Goal: Task Accomplishment & Management: Use online tool/utility

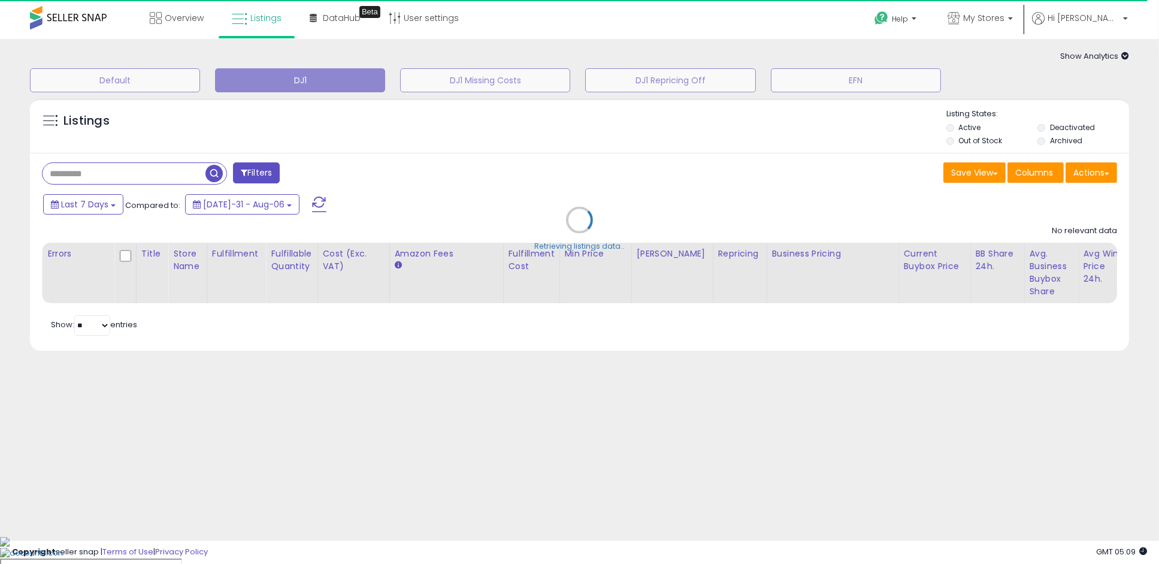
type input "**********"
select select "**"
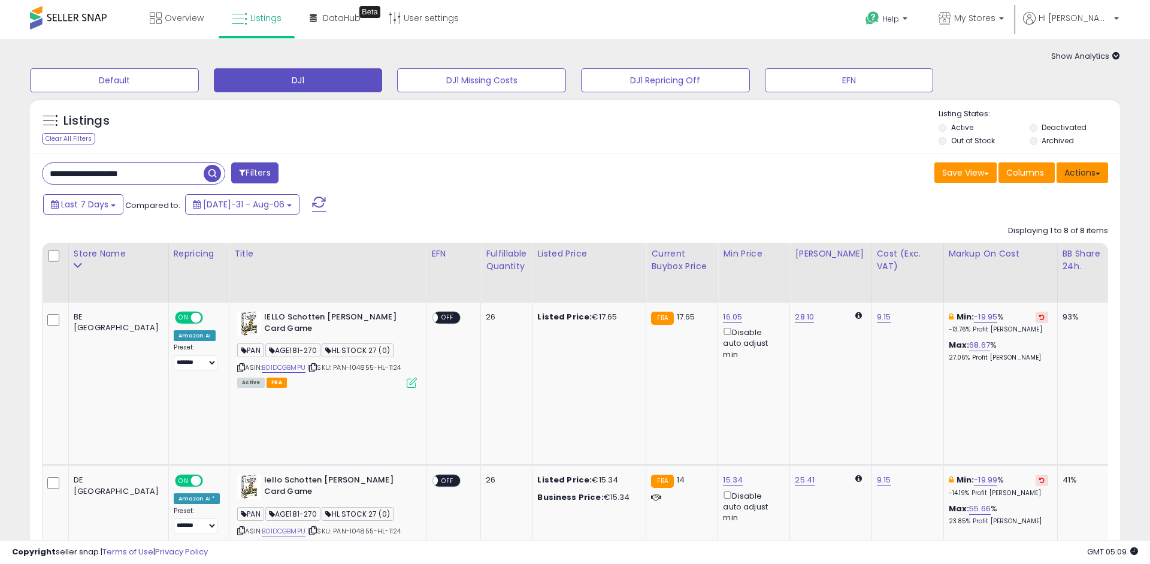
click at [1106, 174] on button "Actions" at bounding box center [1083, 172] width 52 height 20
click at [743, 185] on div "Save View Save As New View Update Current View Columns Actions Import Export Vi…" at bounding box center [846, 173] width 542 height 23
click at [64, 143] on div "Clear All Filters" at bounding box center [68, 138] width 53 height 11
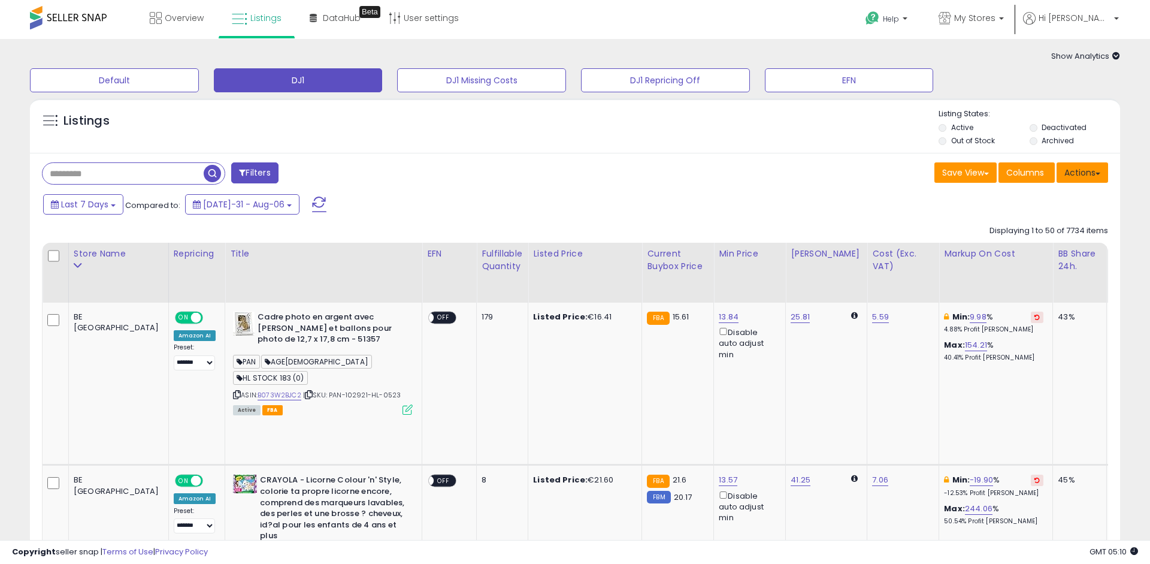
click at [1101, 175] on button "Actions" at bounding box center [1083, 172] width 52 height 20
click at [1078, 244] on link "Export All Columns" at bounding box center [1033, 249] width 131 height 19
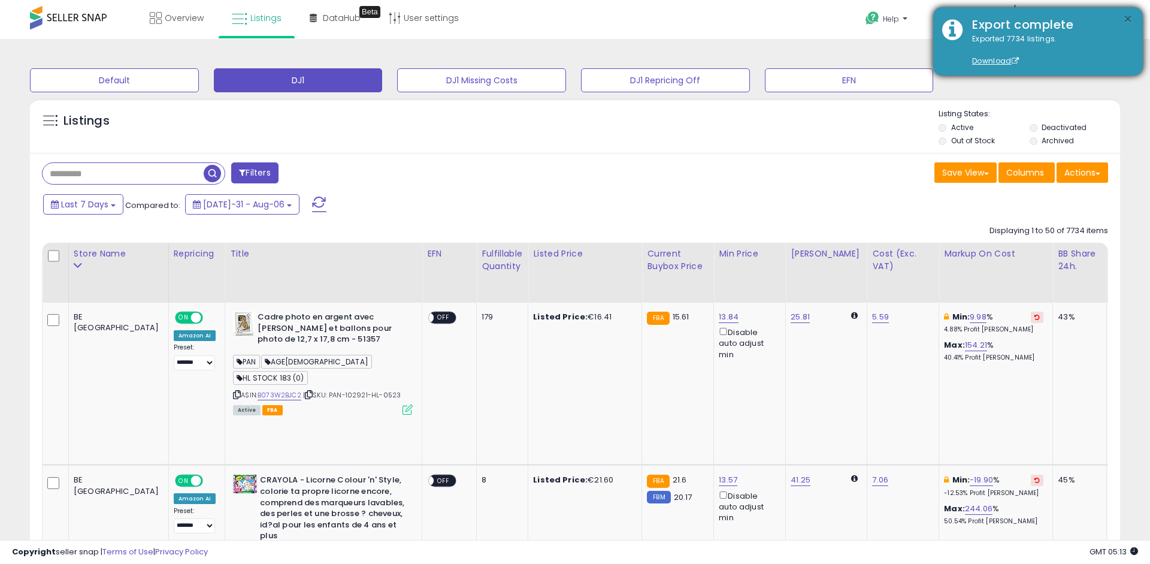
click at [1130, 19] on button "×" at bounding box center [1129, 19] width 10 height 15
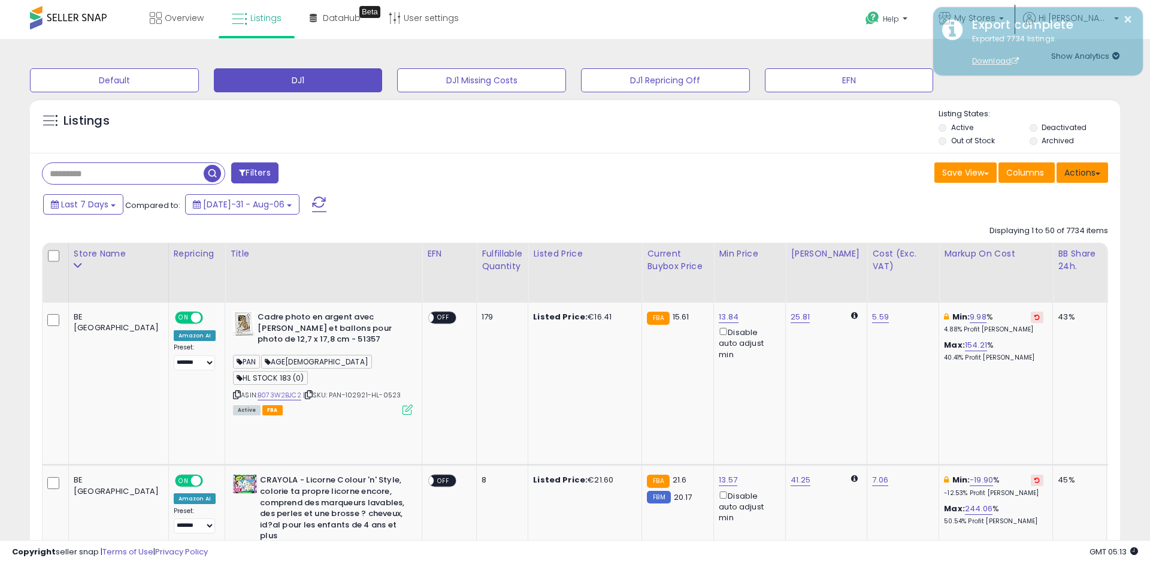
click at [1099, 176] on button "Actions" at bounding box center [1083, 172] width 52 height 20
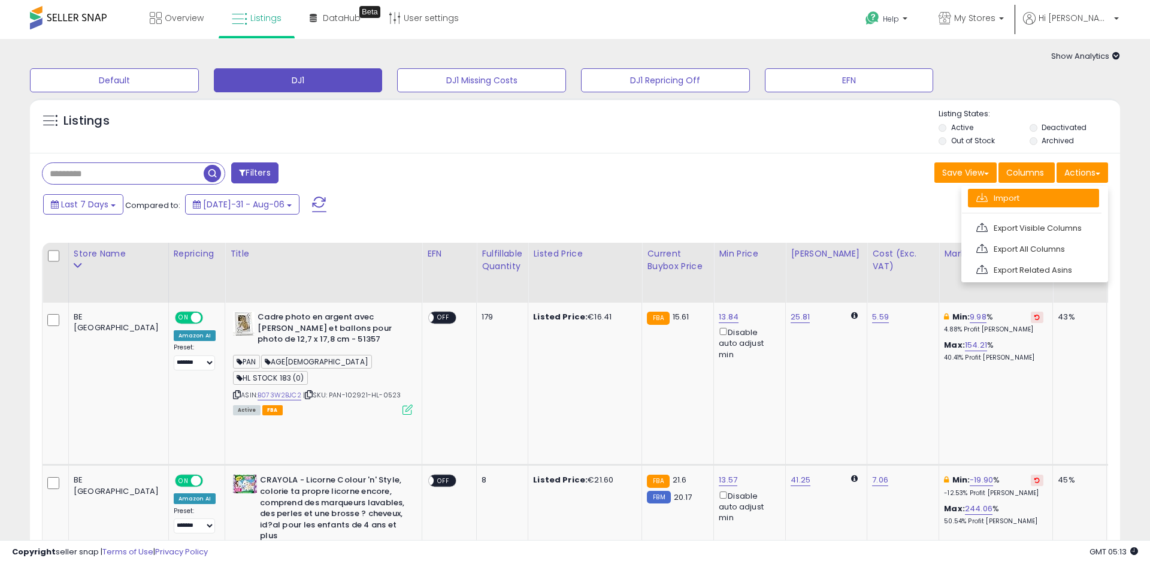
click at [1076, 201] on link "Import" at bounding box center [1033, 198] width 131 height 19
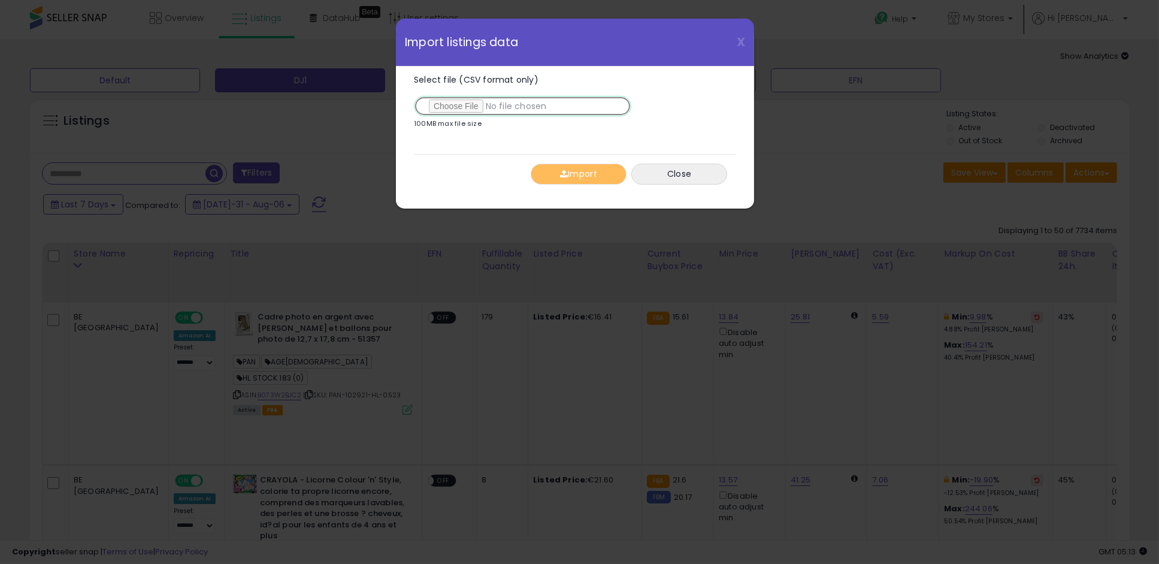
click at [462, 103] on input "Select file (CSV format only)" at bounding box center [523, 106] width 218 height 20
type input "**********"
click at [586, 169] on button "Import" at bounding box center [579, 174] width 96 height 21
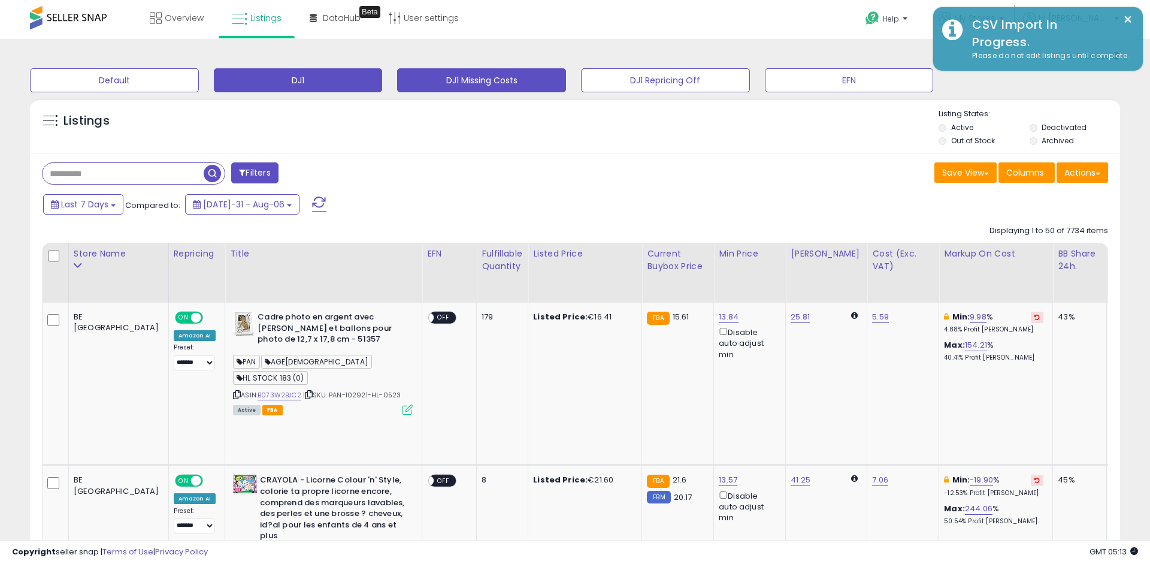
click at [199, 77] on button "DJ1 Missing Costs" at bounding box center [114, 80] width 169 height 24
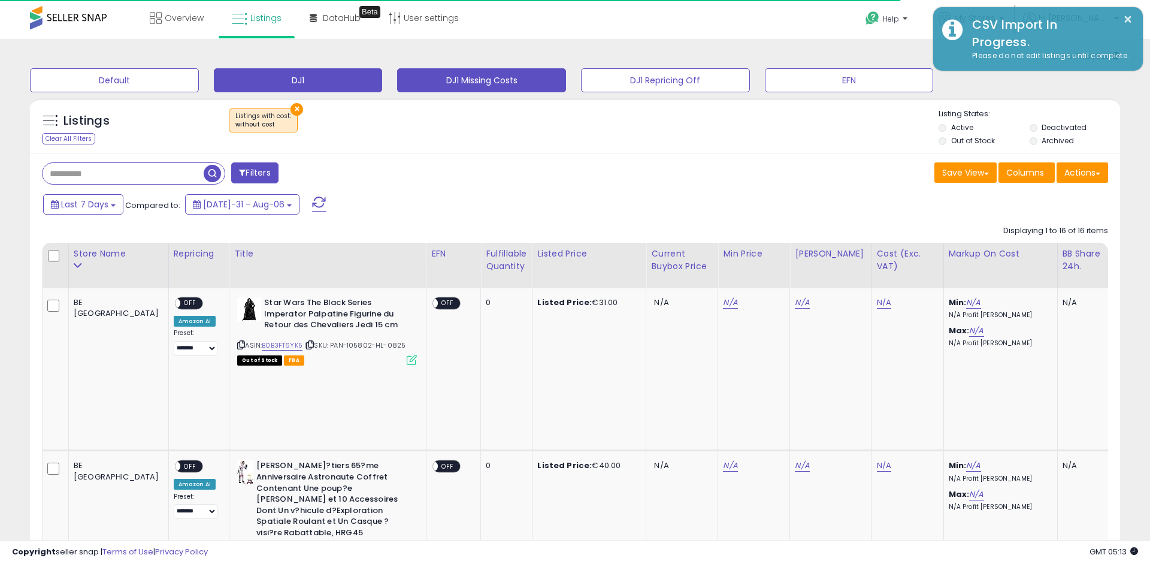
click at [199, 80] on button "DJ1" at bounding box center [114, 80] width 169 height 24
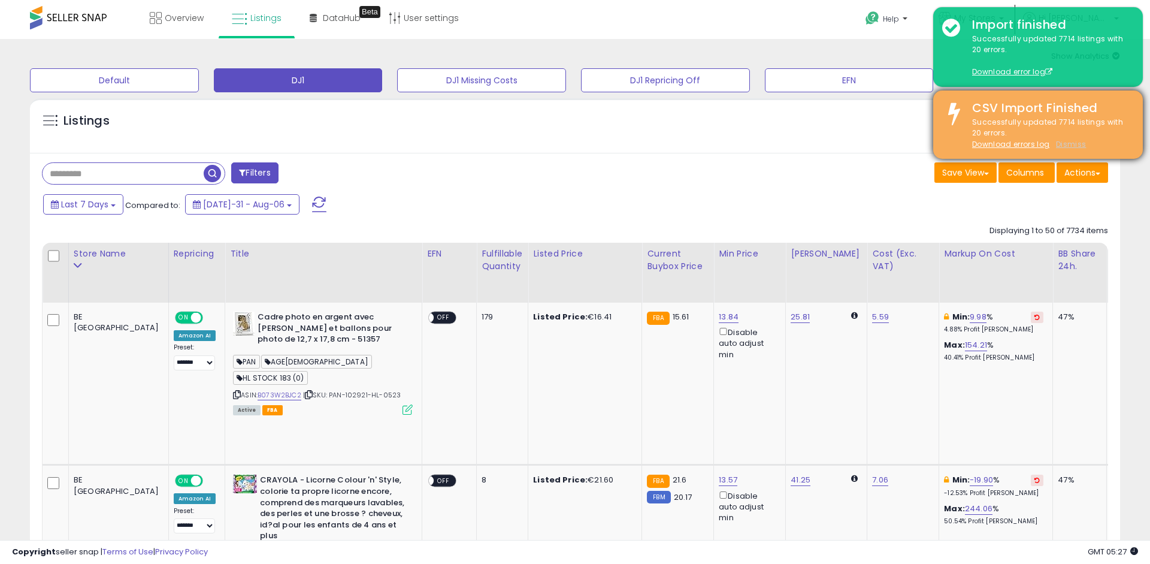
click at [1067, 146] on u "Dismiss" at bounding box center [1071, 144] width 30 height 10
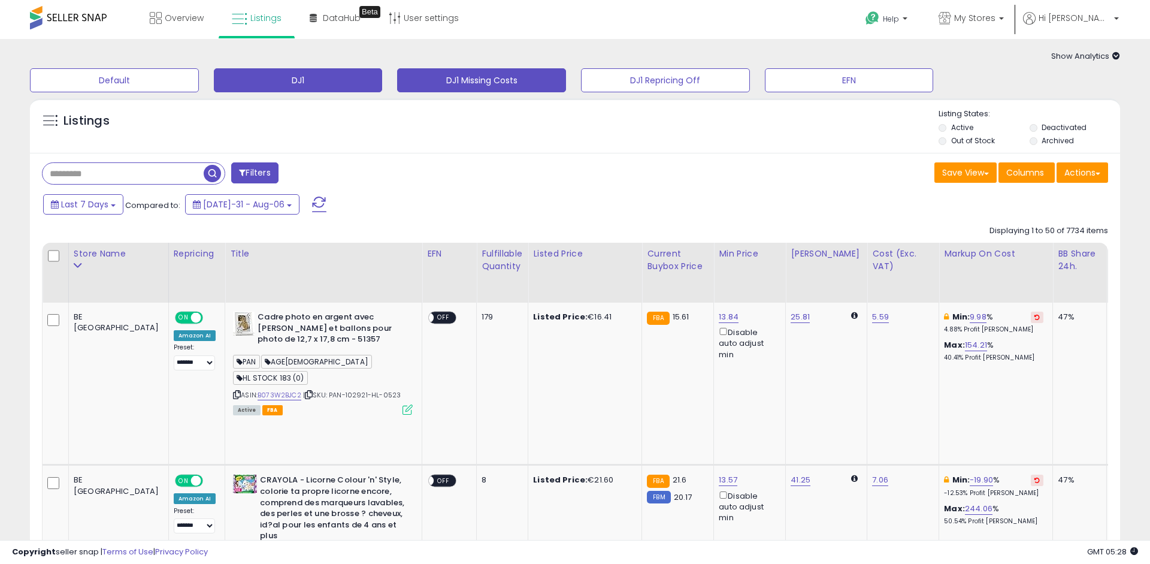
click at [199, 73] on button "DJ1 Missing Costs" at bounding box center [114, 80] width 169 height 24
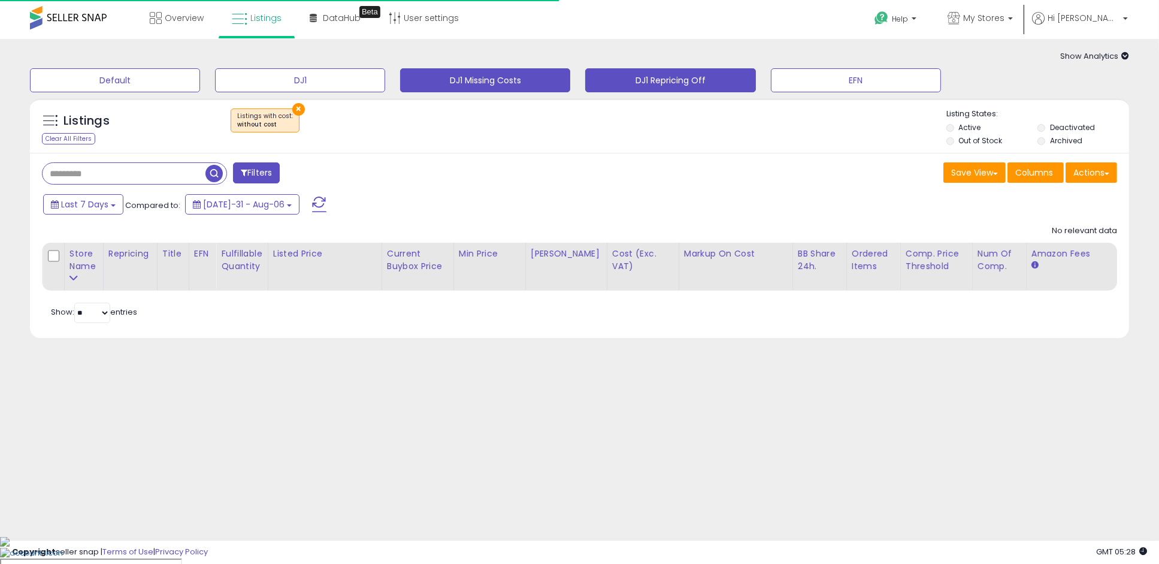
click at [200, 83] on button "DJ1 Repricing Off" at bounding box center [115, 80] width 170 height 24
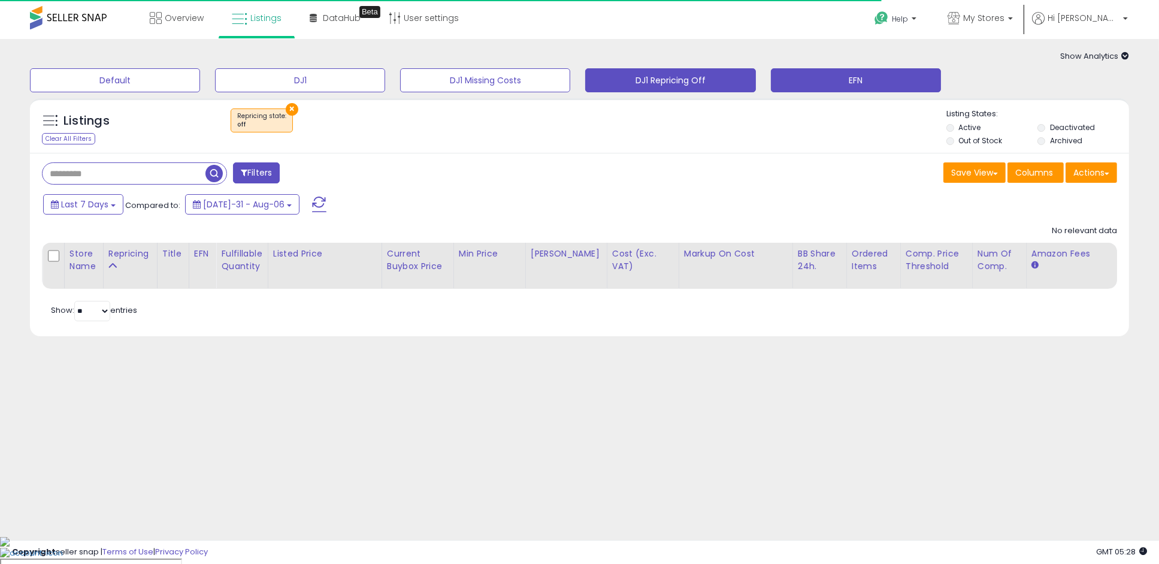
click at [200, 81] on button "EFN" at bounding box center [115, 80] width 170 height 24
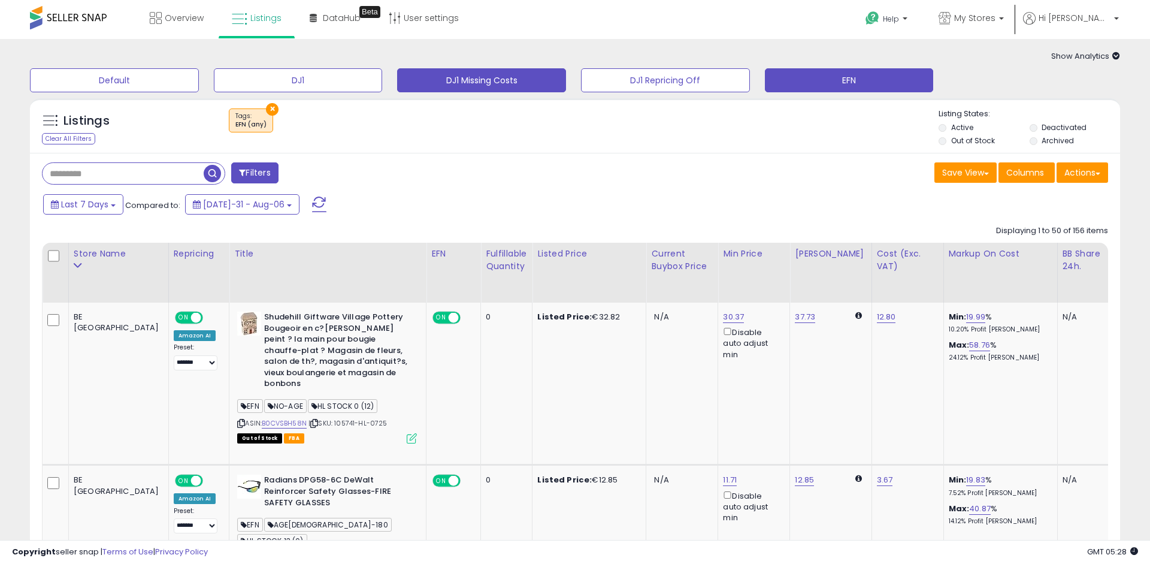
click at [199, 78] on button "DJ1 Missing Costs" at bounding box center [114, 80] width 169 height 24
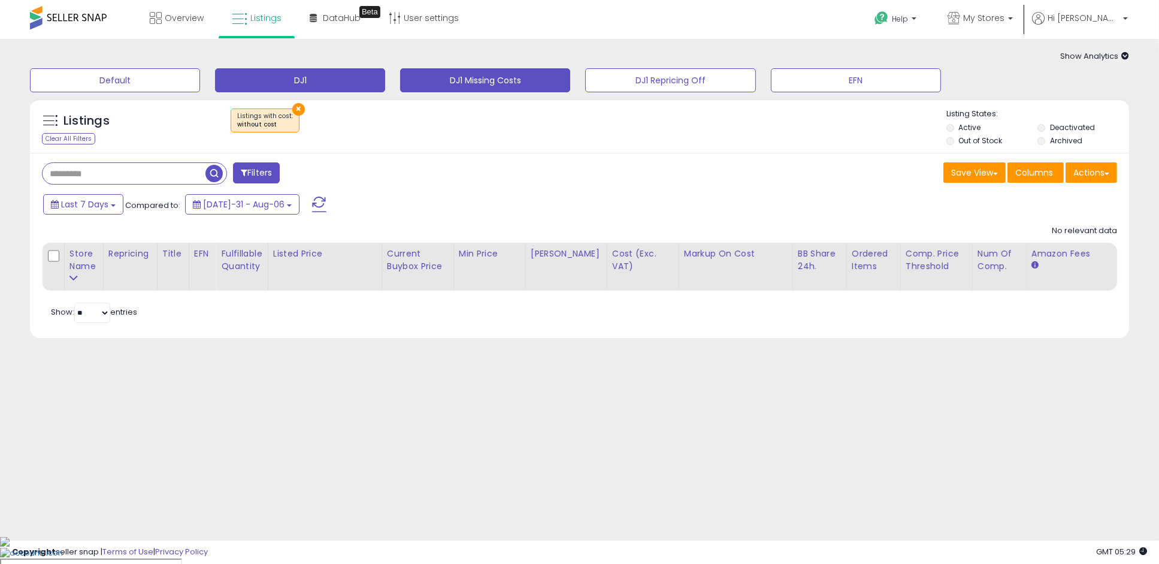
click at [200, 82] on button "DJ1" at bounding box center [115, 80] width 170 height 24
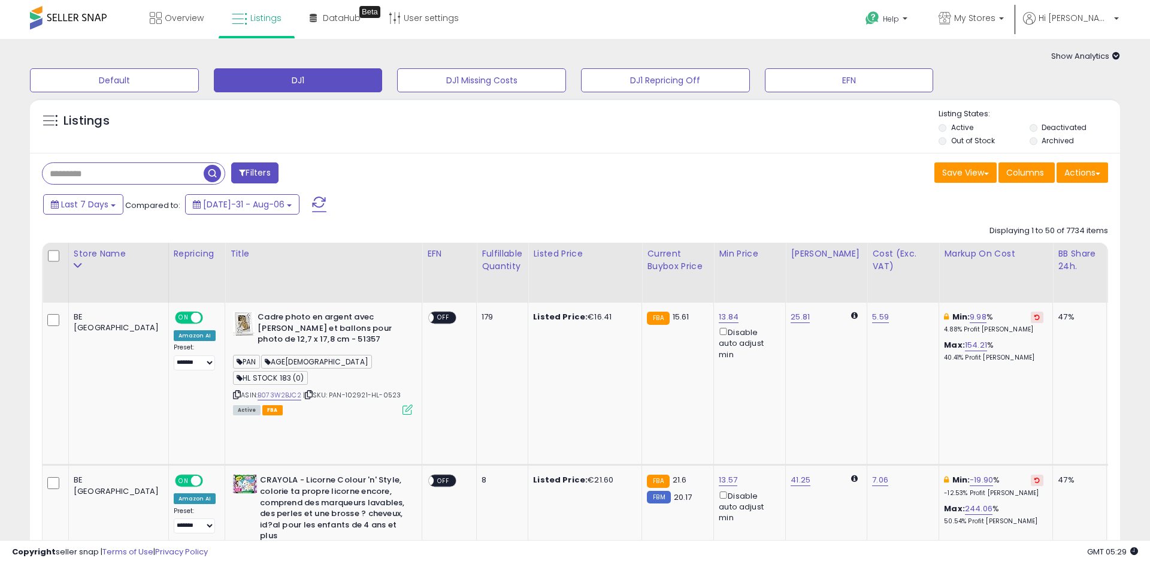
click at [161, 174] on input "text" at bounding box center [123, 173] width 161 height 21
paste input "**********"
type input "**********"
click at [316, 175] on span "button" at bounding box center [317, 173] width 17 height 17
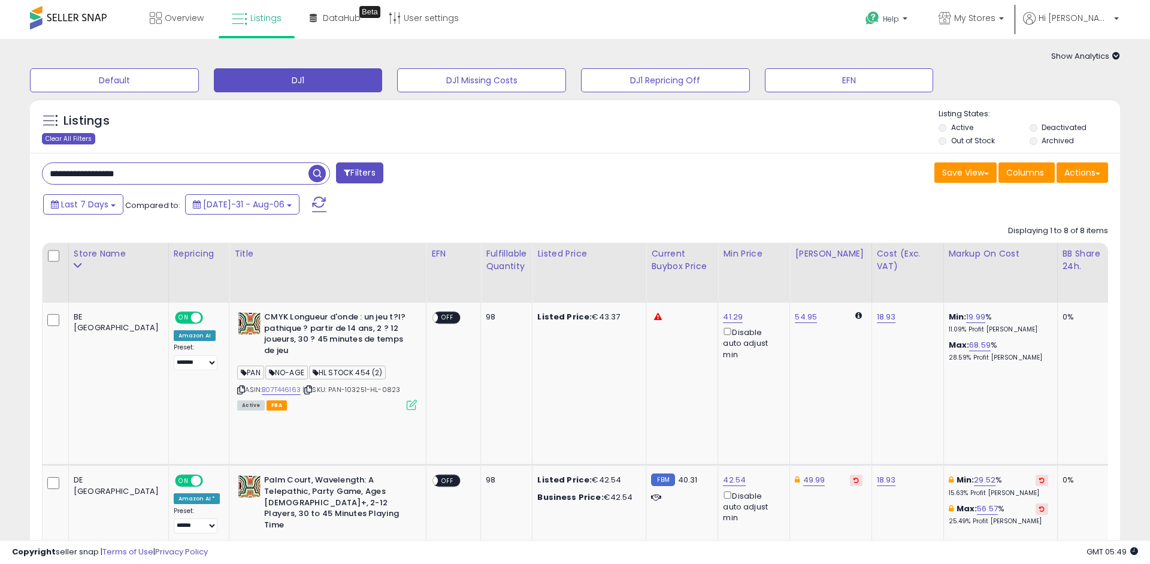
click at [73, 141] on div "Clear All Filters" at bounding box center [68, 138] width 53 height 11
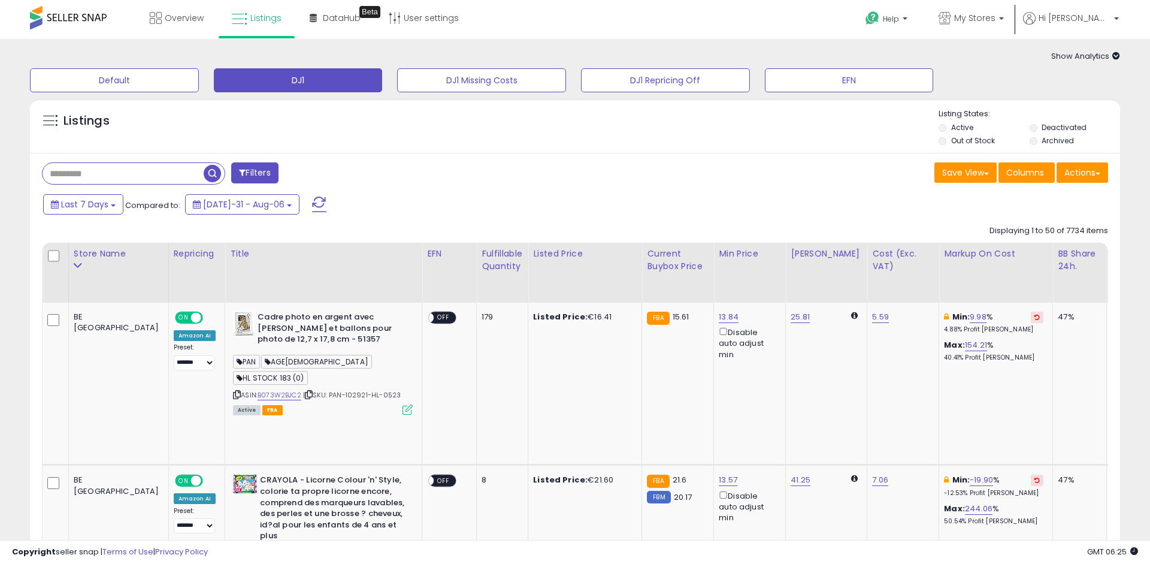
click at [1119, 53] on icon at bounding box center [1117, 56] width 8 height 8
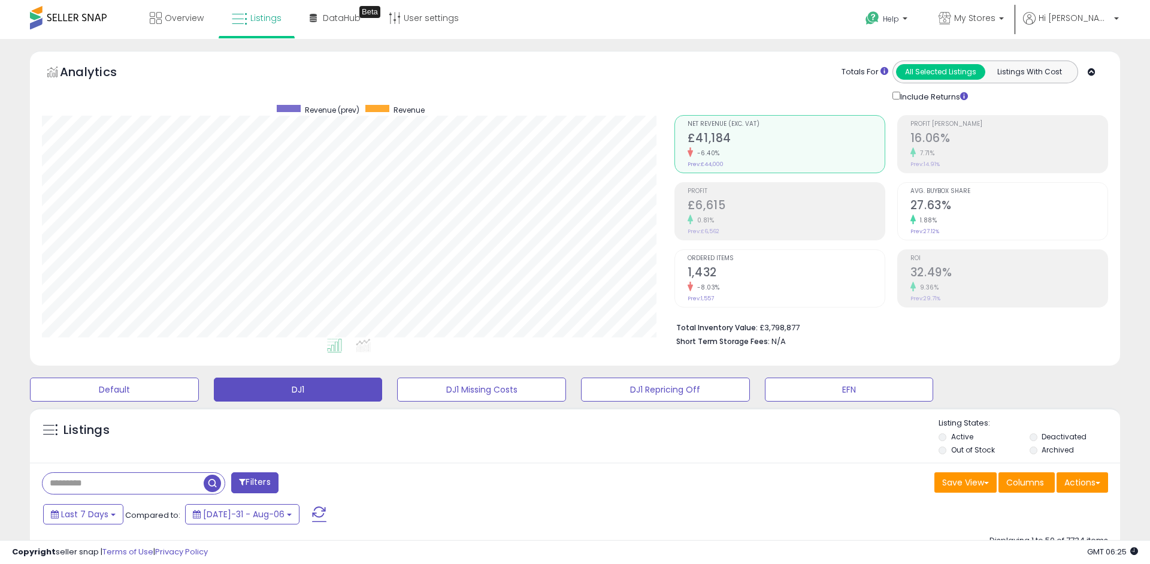
scroll to position [245, 633]
